Goal: Information Seeking & Learning: Learn about a topic

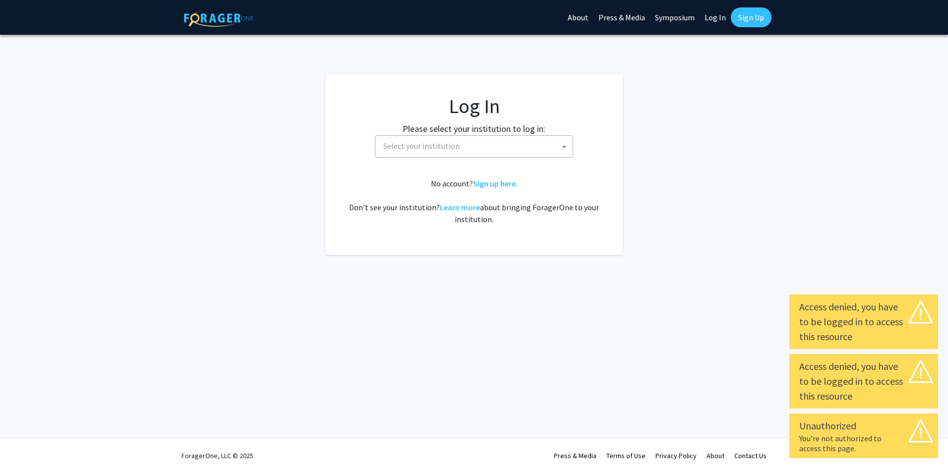
select select
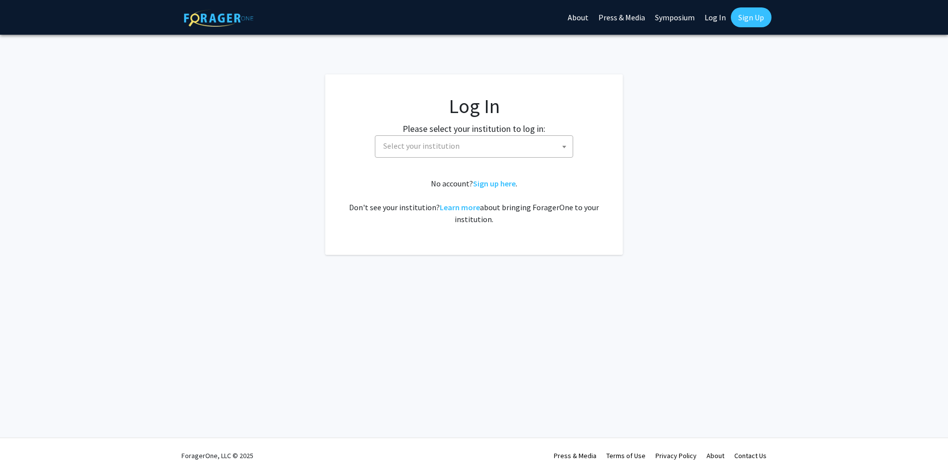
click at [515, 139] on span "Select your institution" at bounding box center [475, 146] width 193 height 20
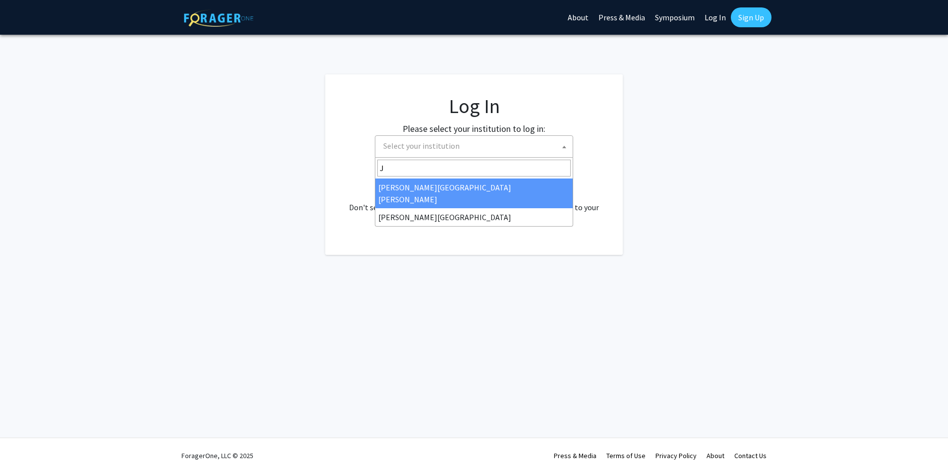
type input "J"
select select "1"
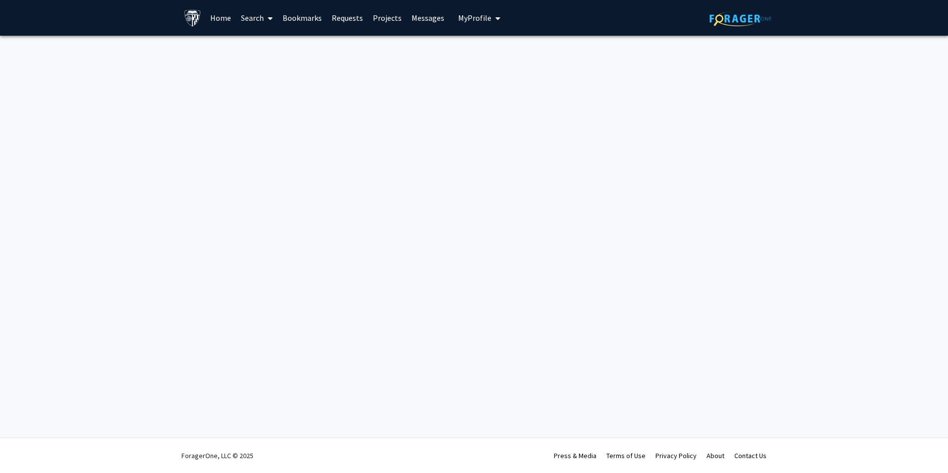
click at [492, 21] on span "My profile dropdown to access profile and logout" at bounding box center [496, 18] width 9 height 35
click at [490, 55] on span "View Profile" at bounding box center [520, 57] width 60 height 11
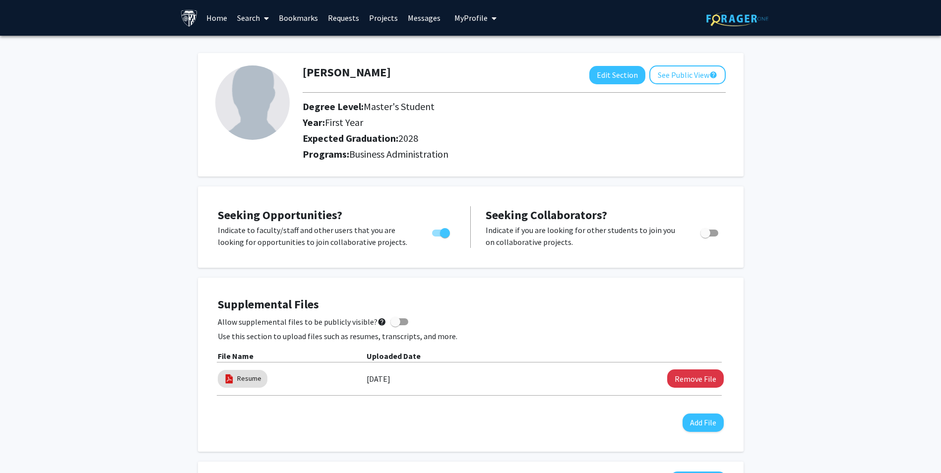
click at [474, 16] on span "My Profile" at bounding box center [470, 18] width 33 height 10
click at [470, 74] on link "Account Settings" at bounding box center [505, 77] width 89 height 12
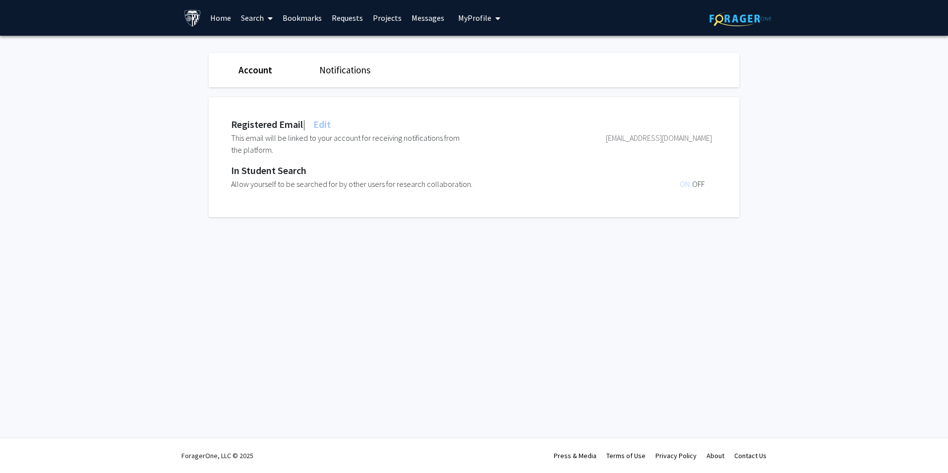
click at [266, 19] on span at bounding box center [268, 18] width 9 height 35
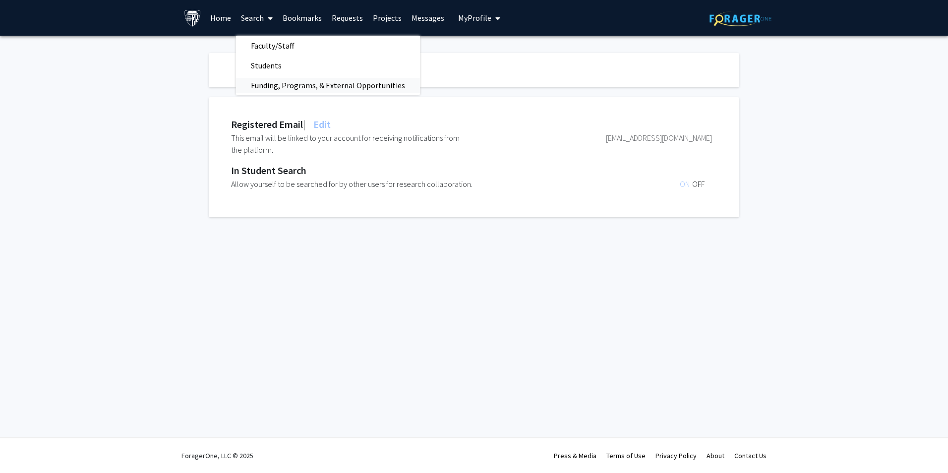
click at [291, 89] on span "Funding, Programs, & External Opportunities" at bounding box center [328, 85] width 184 height 20
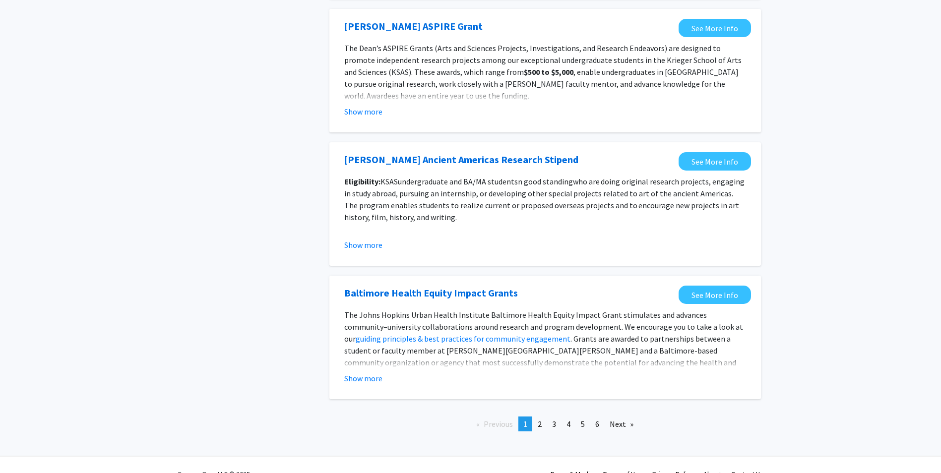
scroll to position [1015, 0]
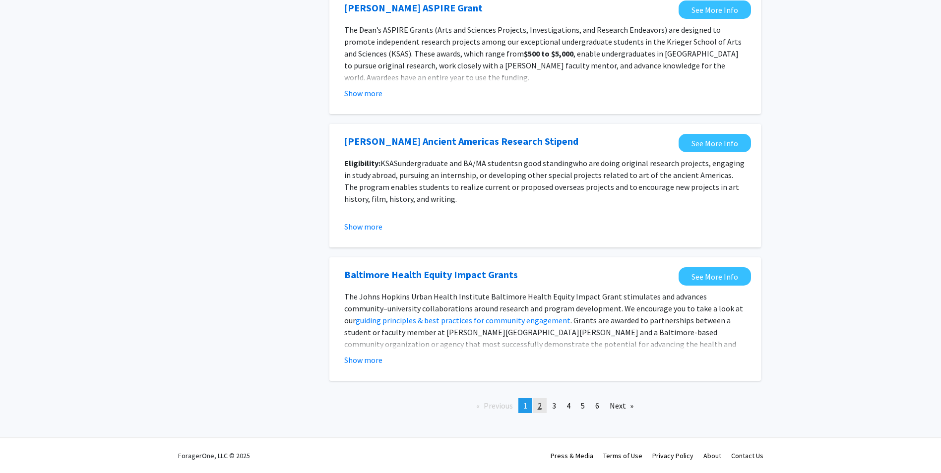
click at [541, 409] on span "2" at bounding box center [540, 406] width 4 height 10
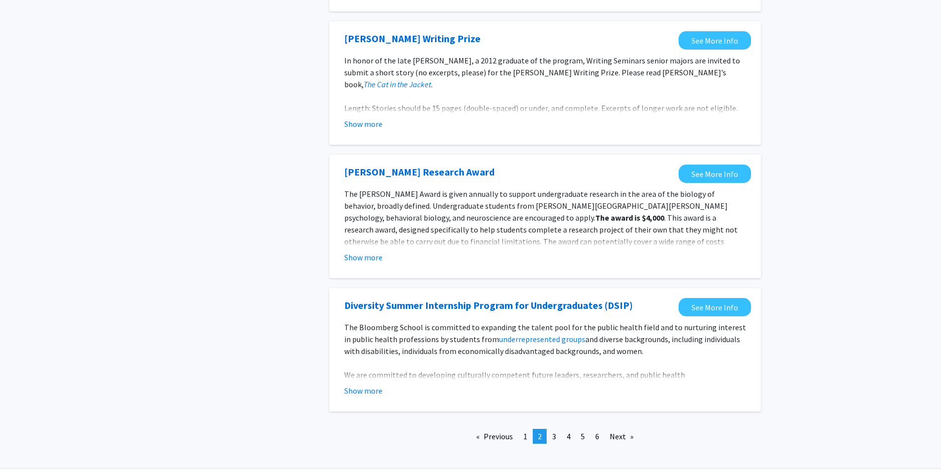
scroll to position [1042, 0]
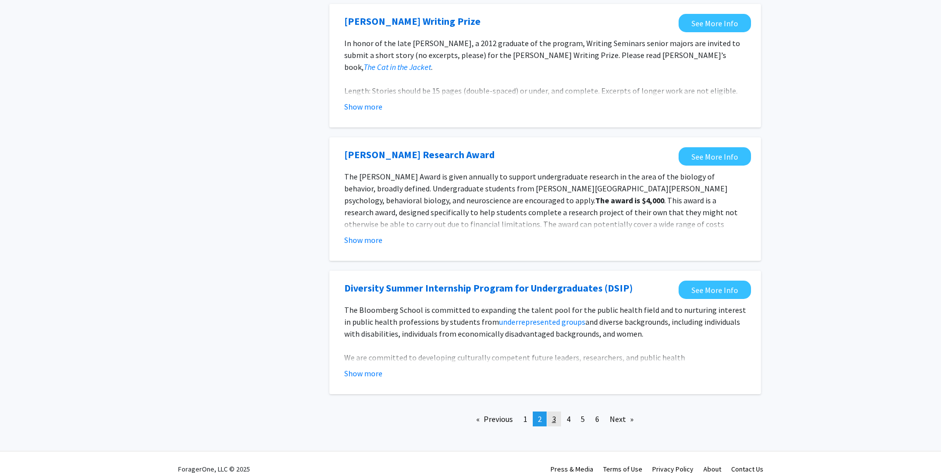
click at [554, 419] on span "3" at bounding box center [554, 419] width 4 height 10
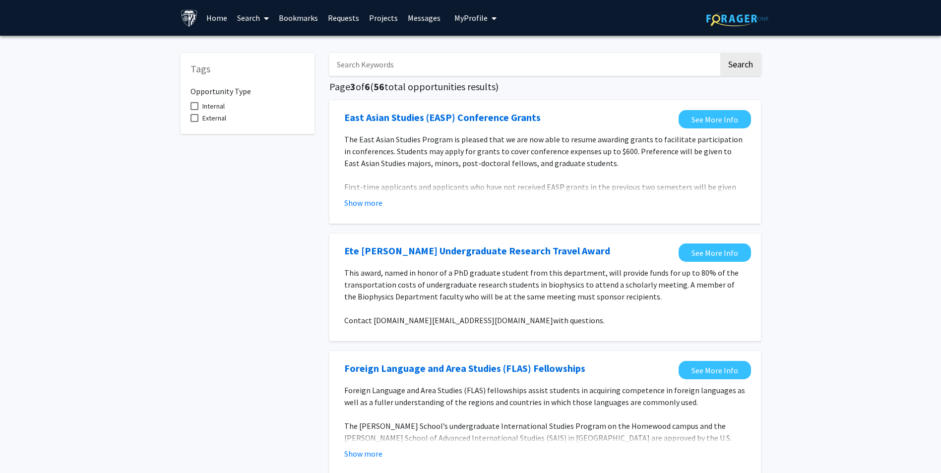
drag, startPoint x: 822, startPoint y: 173, endPoint x: 828, endPoint y: 191, distance: 19.3
drag, startPoint x: 828, startPoint y: 191, endPoint x: 819, endPoint y: 161, distance: 32.2
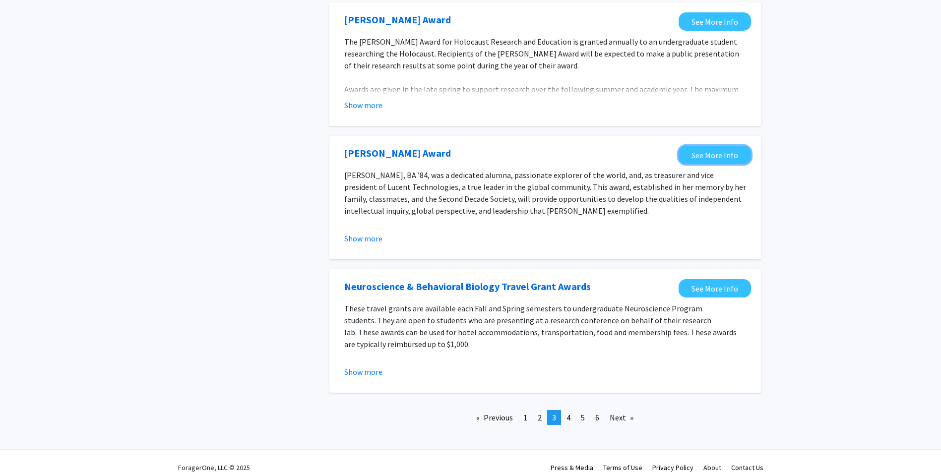
scroll to position [1028, 0]
click at [566, 410] on link "page 4" at bounding box center [569, 417] width 14 height 15
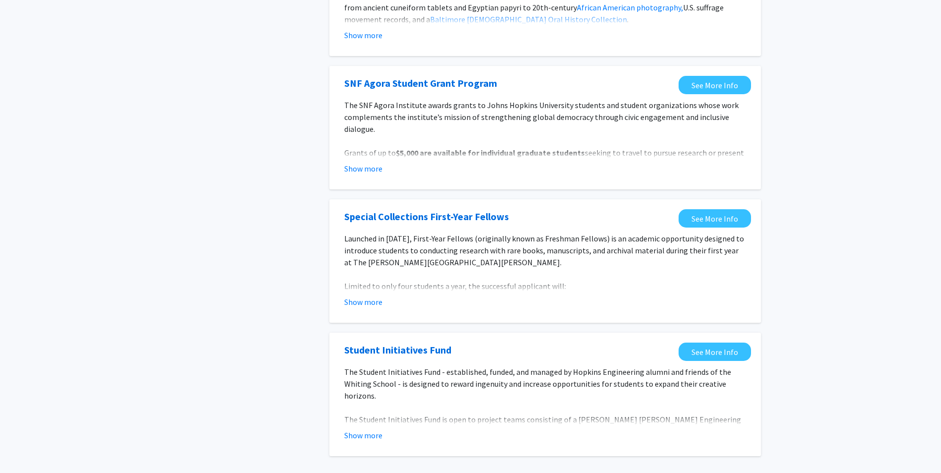
scroll to position [992, 0]
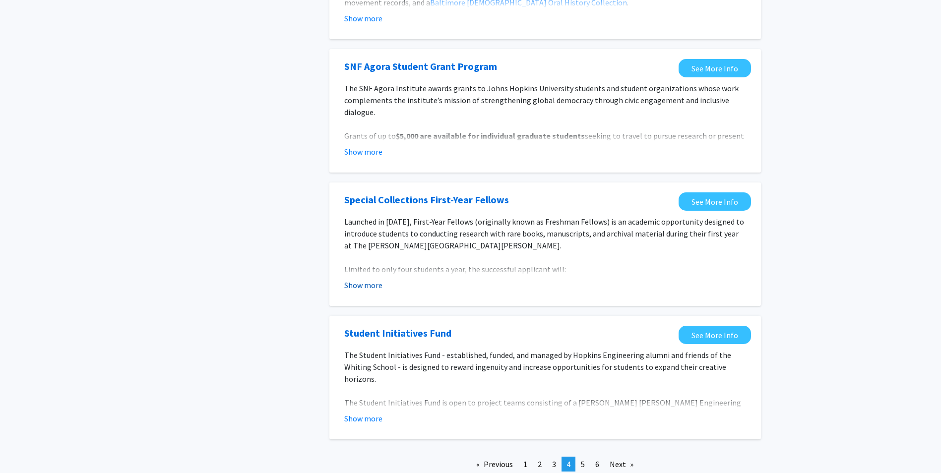
click at [371, 279] on button "Show more" at bounding box center [363, 285] width 38 height 12
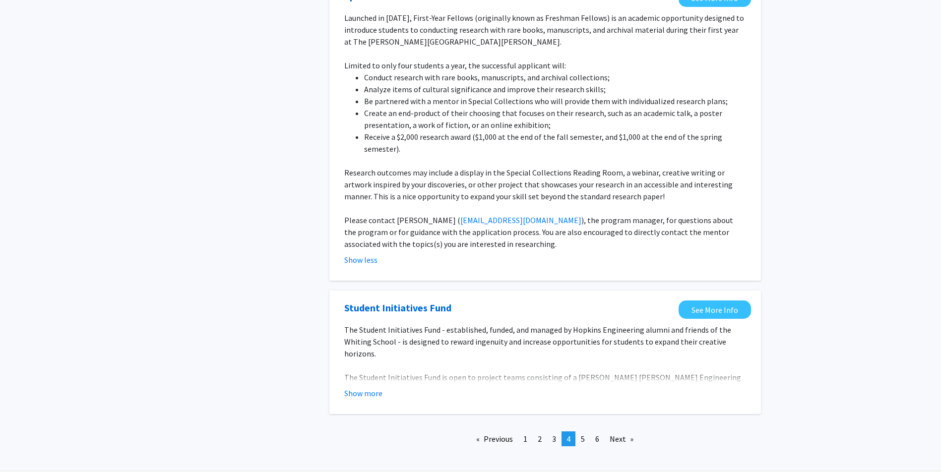
scroll to position [1206, 0]
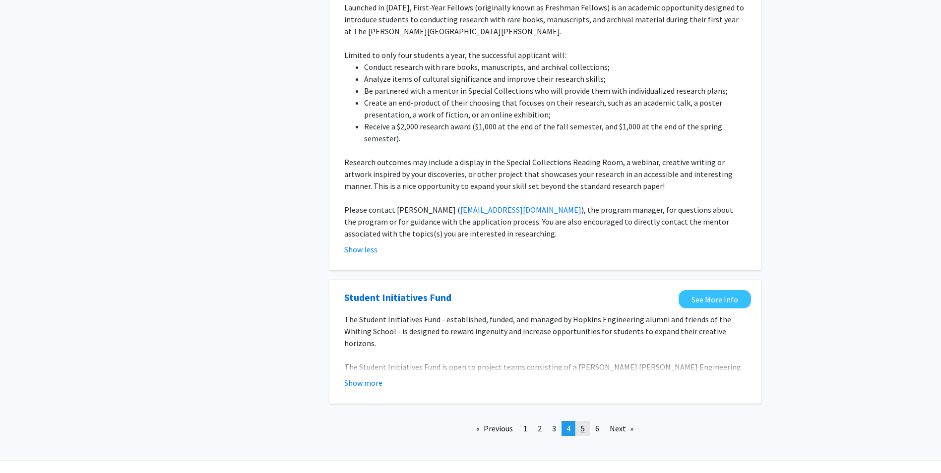
click at [586, 421] on link "page 5" at bounding box center [583, 428] width 14 height 15
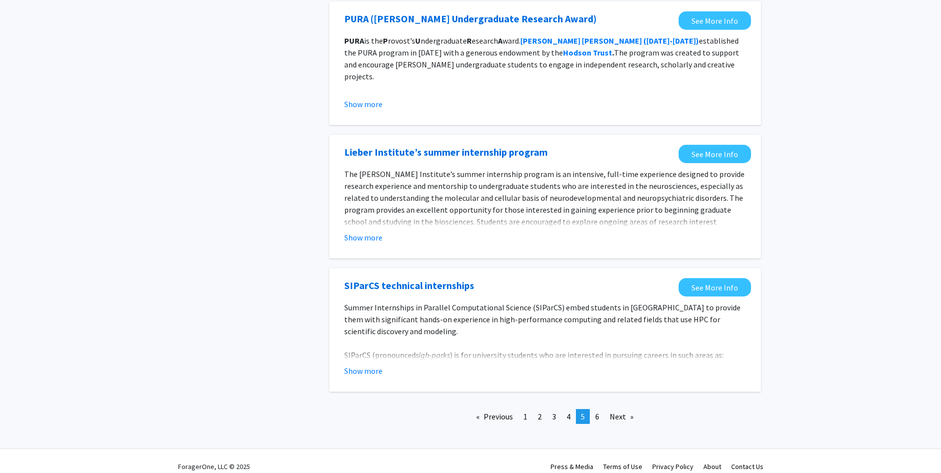
scroll to position [1015, 0]
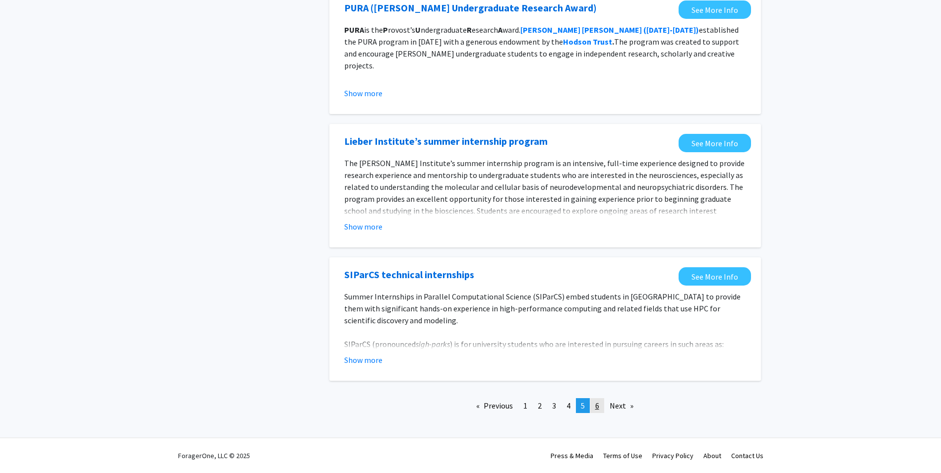
click at [602, 410] on link "page 6" at bounding box center [597, 405] width 14 height 15
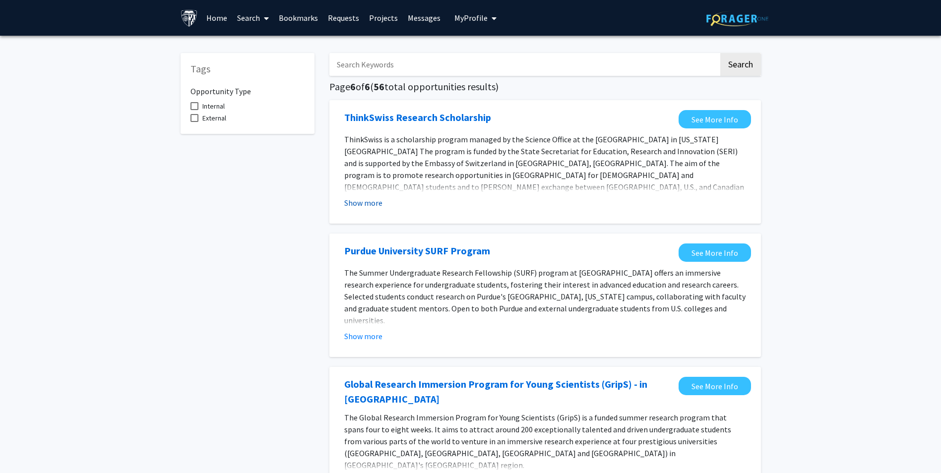
click at [359, 206] on button "Show more" at bounding box center [363, 203] width 38 height 12
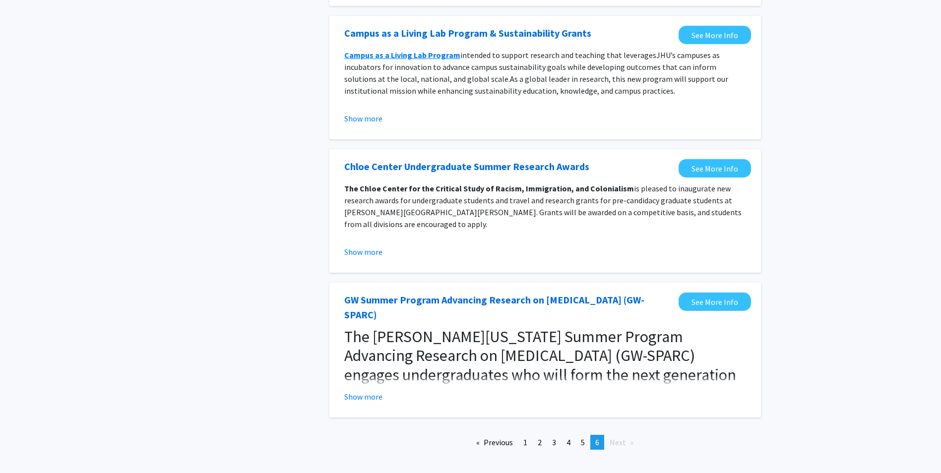
scroll to position [641, 0]
